Goal: Navigation & Orientation: Find specific page/section

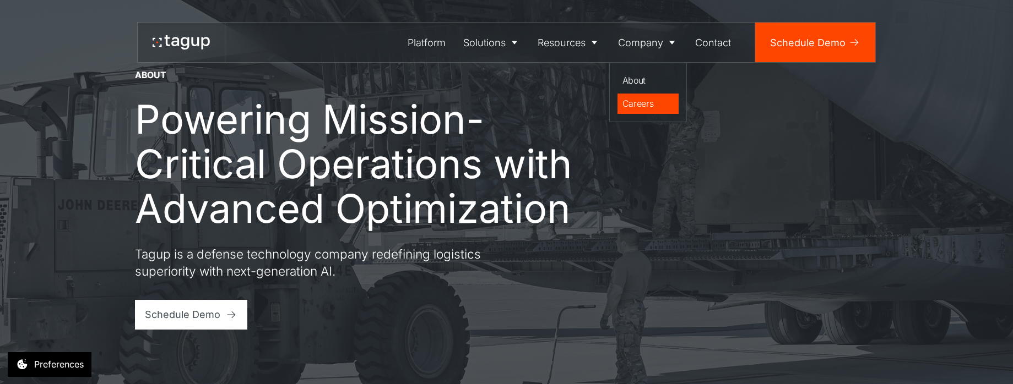
click at [644, 102] on div "Careers" at bounding box center [648, 103] width 52 height 13
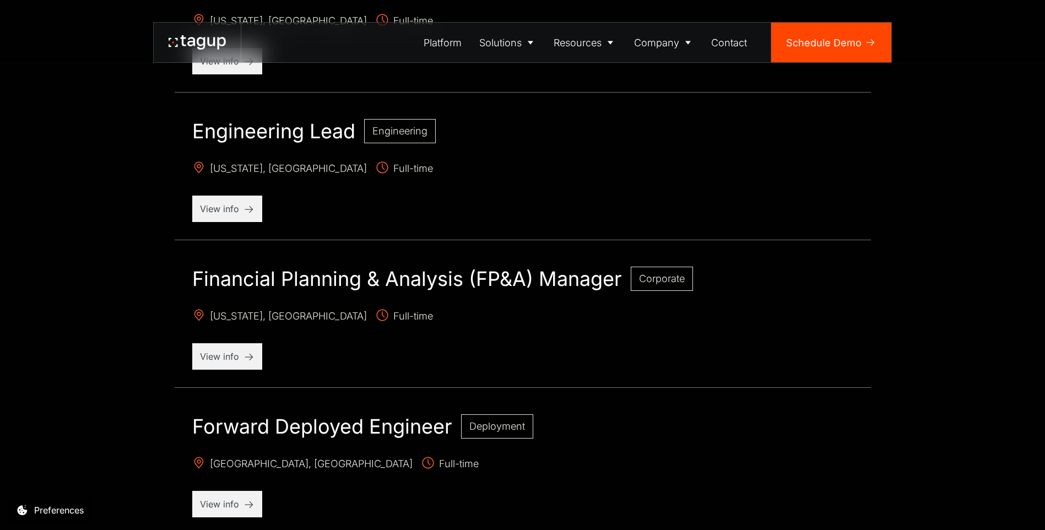
scroll to position [892, 0]
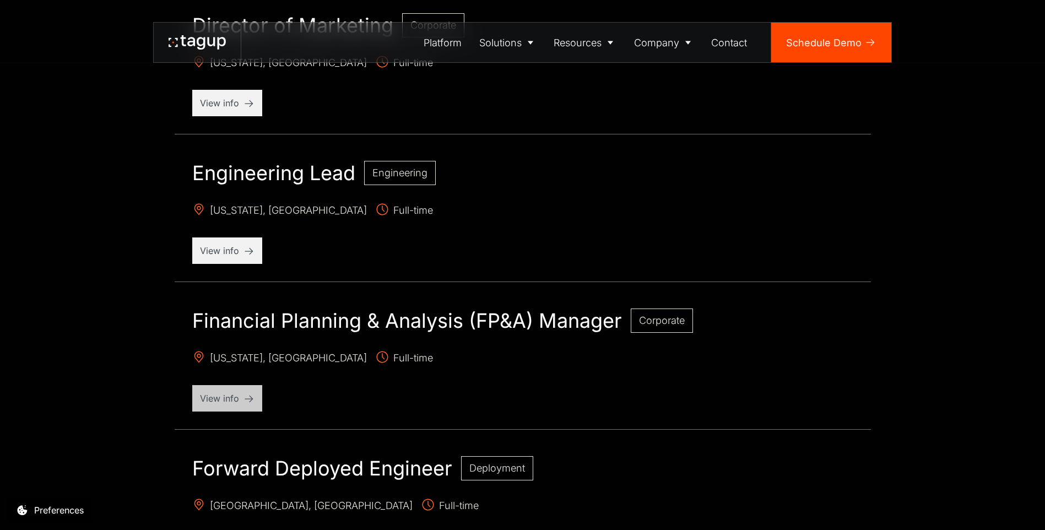
click at [225, 384] on p "View info" at bounding box center [227, 398] width 55 height 13
